Goal: Navigation & Orientation: Find specific page/section

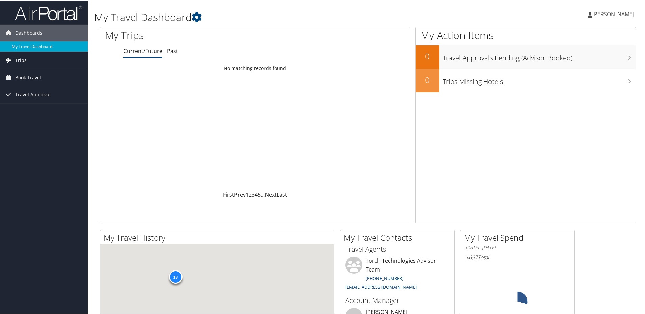
click at [33, 62] on link "Trips" at bounding box center [44, 59] width 88 height 17
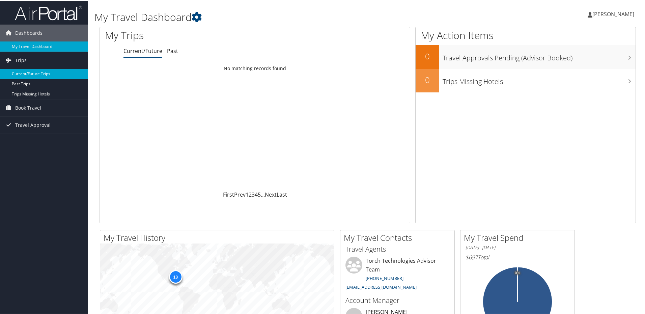
click at [44, 73] on link "Current/Future Trips" at bounding box center [44, 73] width 88 height 10
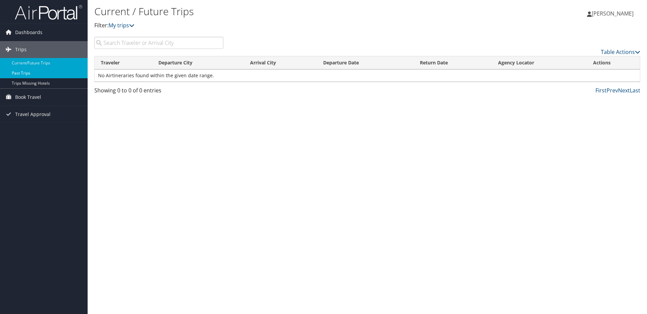
click at [31, 75] on link "Past Trips" at bounding box center [44, 73] width 88 height 10
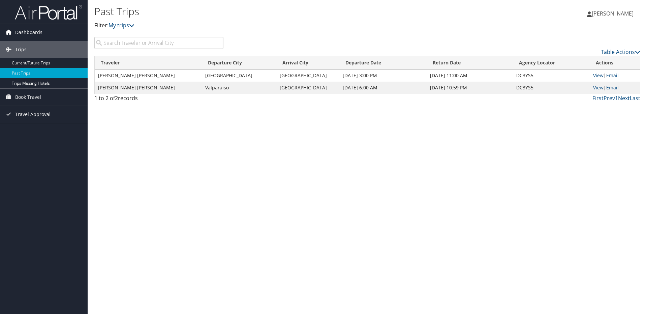
click at [32, 36] on span "Dashboards" at bounding box center [28, 32] width 27 height 17
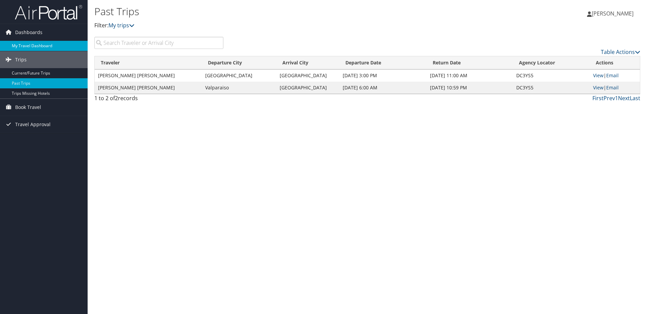
click at [37, 47] on link "My Travel Dashboard" at bounding box center [44, 46] width 88 height 10
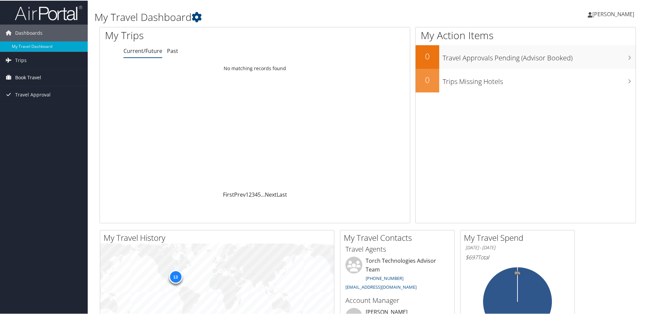
click at [35, 75] on span "Book Travel" at bounding box center [28, 76] width 26 height 17
click at [52, 111] on link "Book/Manage Online Trips" at bounding box center [44, 111] width 88 height 10
